Goal: Task Accomplishment & Management: Complete application form

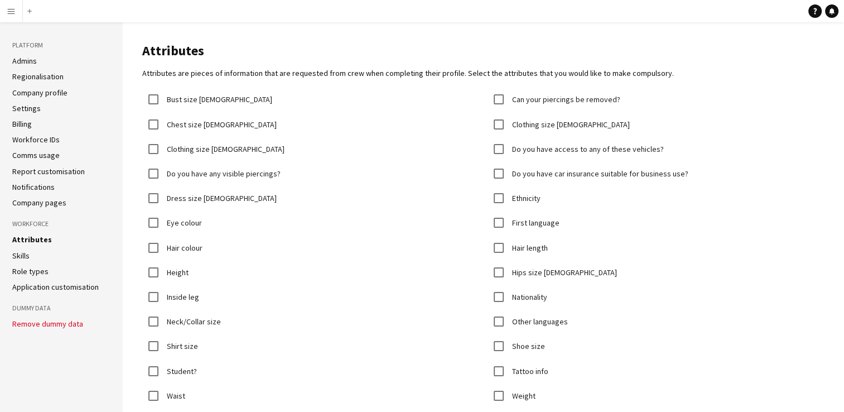
click at [25, 255] on link "Skills" at bounding box center [20, 255] width 17 height 10
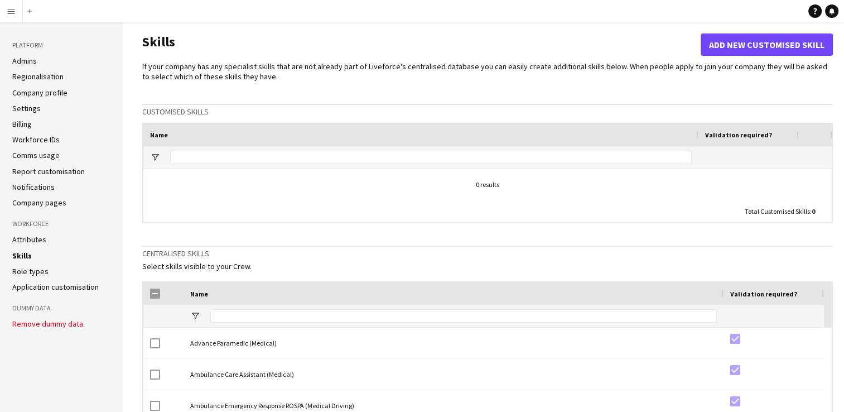
click at [26, 274] on link "Role types" at bounding box center [30, 271] width 36 height 10
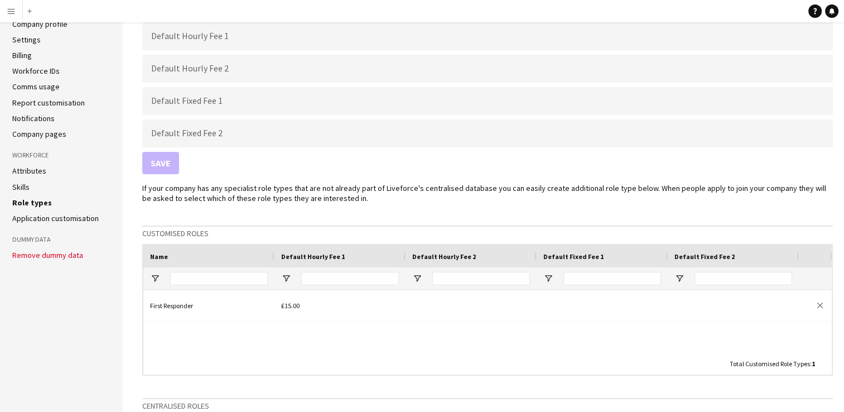
scroll to position [68, 0]
drag, startPoint x: 21, startPoint y: 226, endPoint x: 22, endPoint y: 220, distance: 5.7
click at [22, 220] on aside "Platform Admins Regionalisation Company profile Settings Billing Workforce IDs …" at bounding box center [61, 350] width 123 height 792
click at [22, 220] on link "Application customisation" at bounding box center [55, 219] width 86 height 10
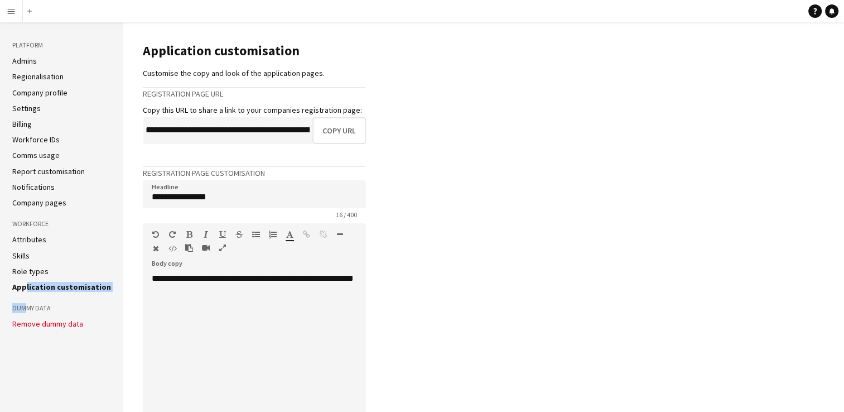
click at [16, 16] on button "Menu" at bounding box center [11, 11] width 22 height 22
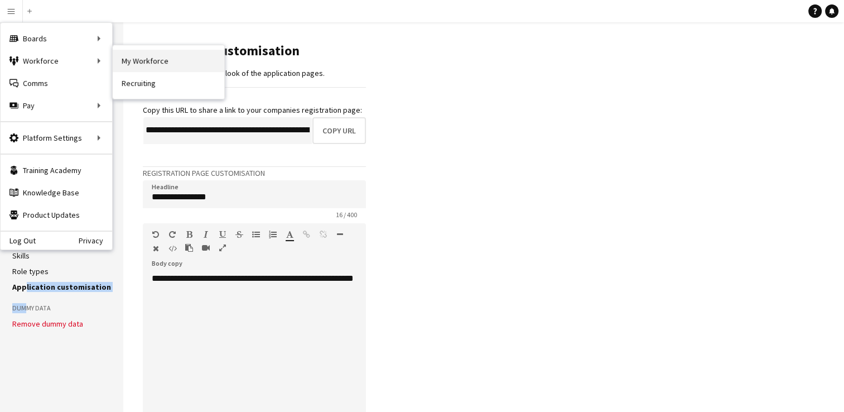
click at [132, 56] on link "My Workforce" at bounding box center [169, 61] width 112 height 22
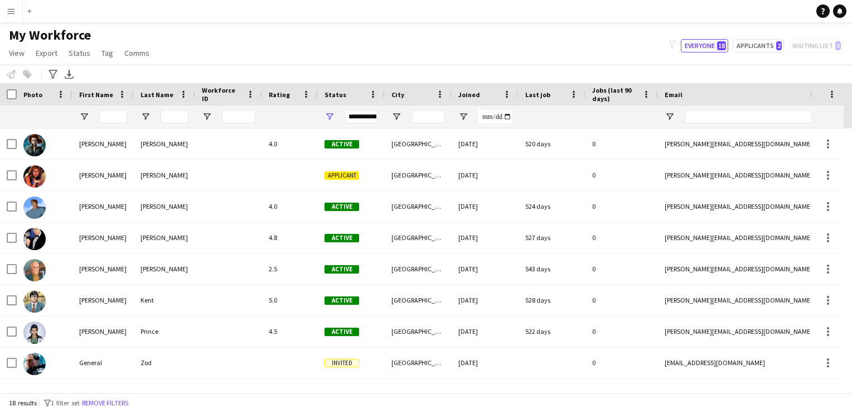
click at [2, 9] on button "Menu" at bounding box center [11, 11] width 22 height 22
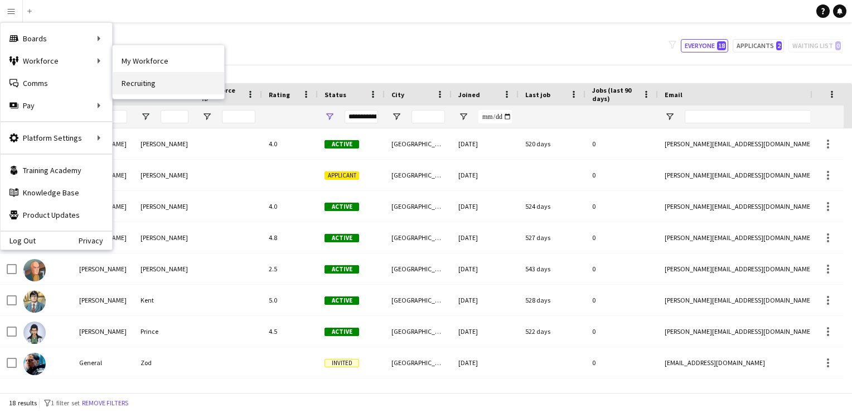
click at [134, 86] on link "Recruiting" at bounding box center [169, 83] width 112 height 22
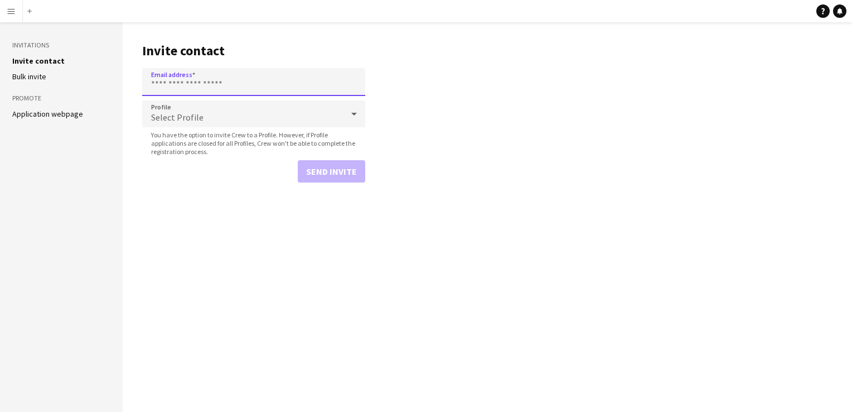
click at [223, 88] on input "Email address" at bounding box center [253, 82] width 223 height 28
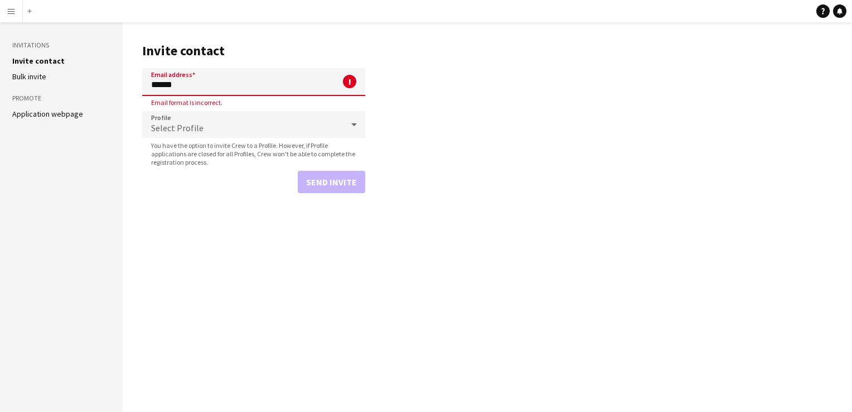
type input "**********"
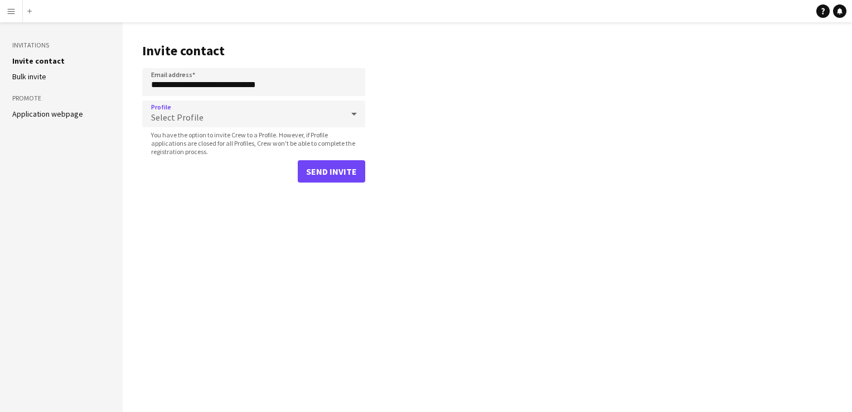
click at [218, 122] on div "Select Profile" at bounding box center [242, 113] width 201 height 27
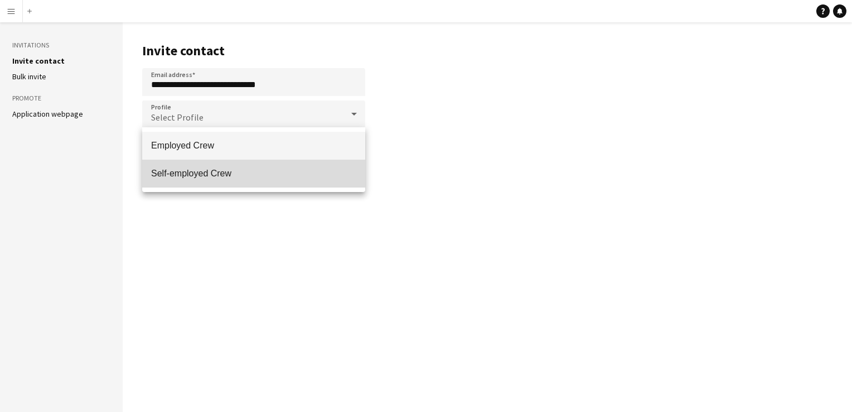
click at [222, 166] on mat-option "Self-employed Crew" at bounding box center [253, 173] width 223 height 28
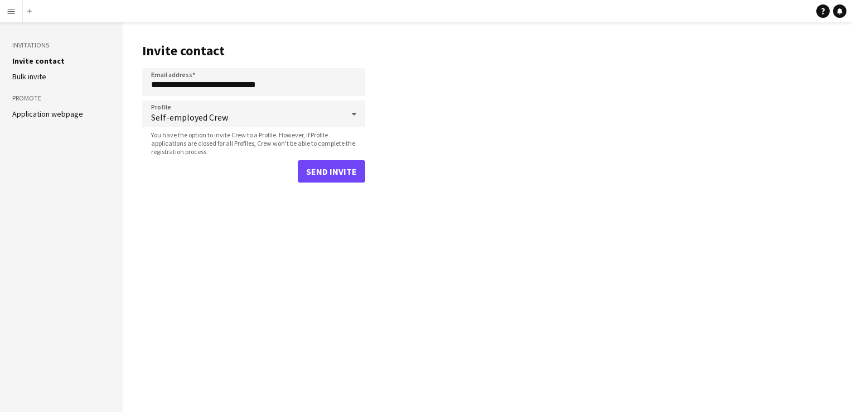
click at [426, 157] on main "**********" at bounding box center [487, 216] width 729 height 389
click at [346, 170] on button "Send invite" at bounding box center [331, 171] width 67 height 22
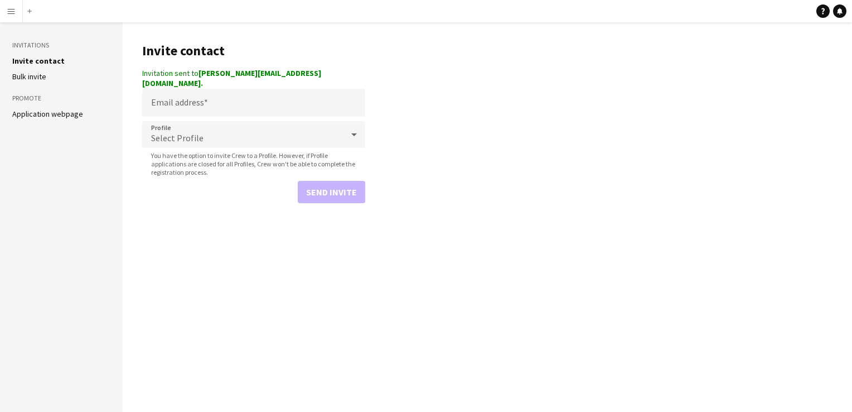
click at [14, 7] on app-icon "Menu" at bounding box center [11, 11] width 9 height 9
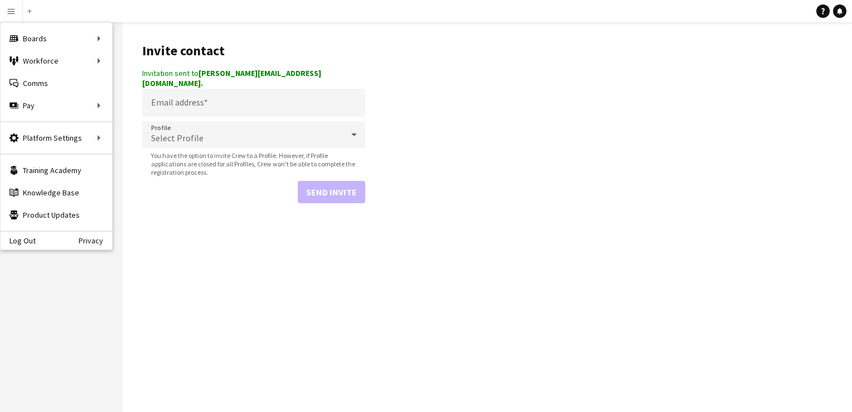
click at [500, 202] on main "Invite contact Invitation sent to [PERSON_NAME][EMAIL_ADDRESS][DOMAIN_NAME]. Em…" at bounding box center [487, 216] width 729 height 389
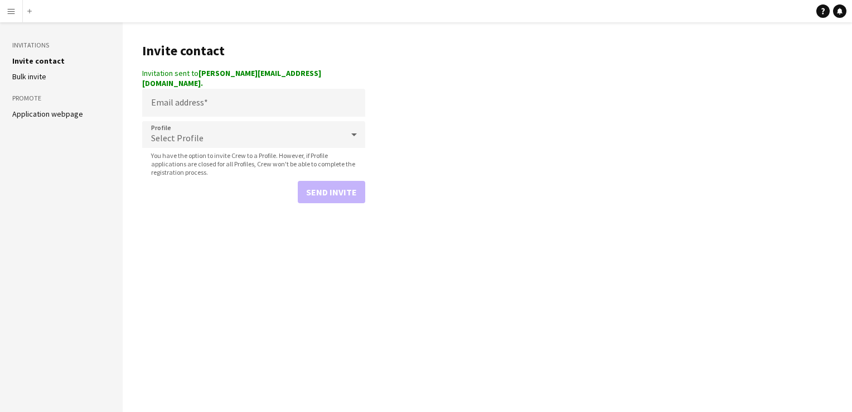
click at [20, 18] on button "Menu" at bounding box center [11, 11] width 22 height 22
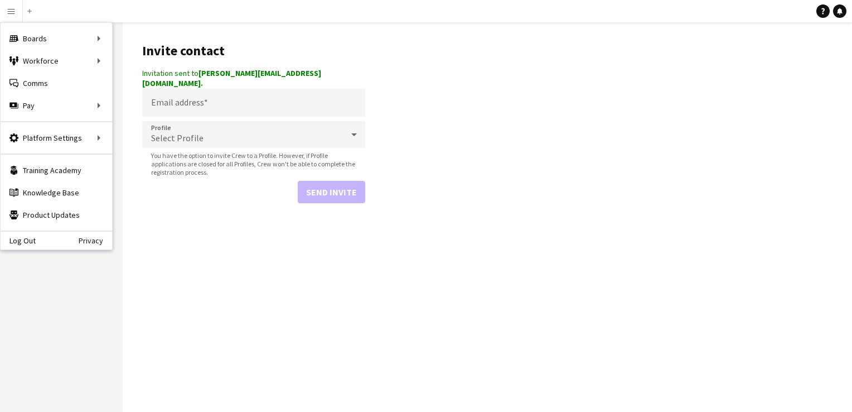
click at [456, 36] on main "Invite contact Invitation sent to [PERSON_NAME][EMAIL_ADDRESS][DOMAIN_NAME]. Em…" at bounding box center [487, 216] width 729 height 389
